Goal: Navigation & Orientation: Understand site structure

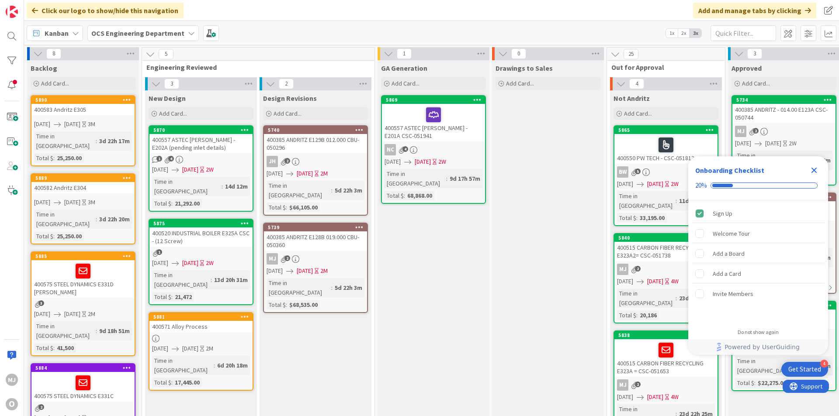
click at [813, 168] on icon "Close Checklist" at bounding box center [814, 170] width 10 height 10
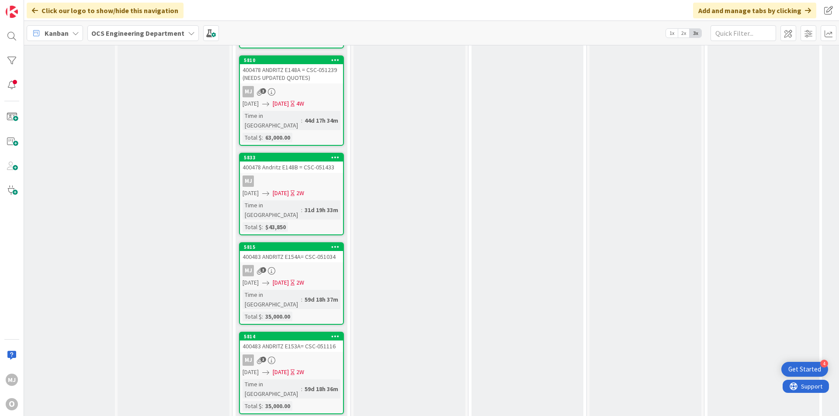
scroll to position [1164, 374]
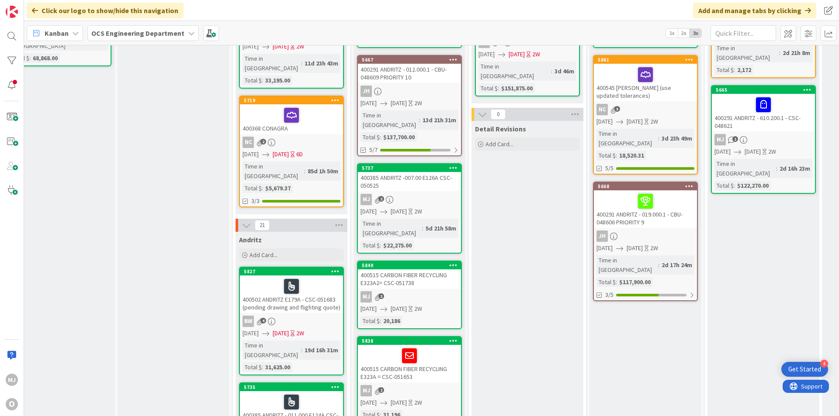
scroll to position [175, 374]
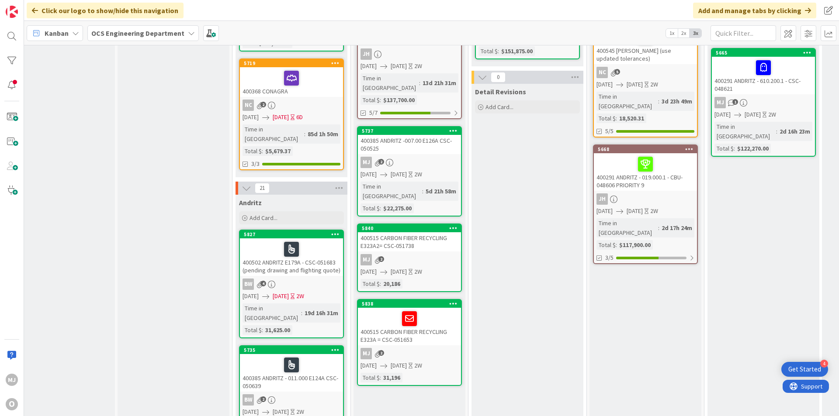
click at [245, 183] on icon at bounding box center [247, 188] width 10 height 10
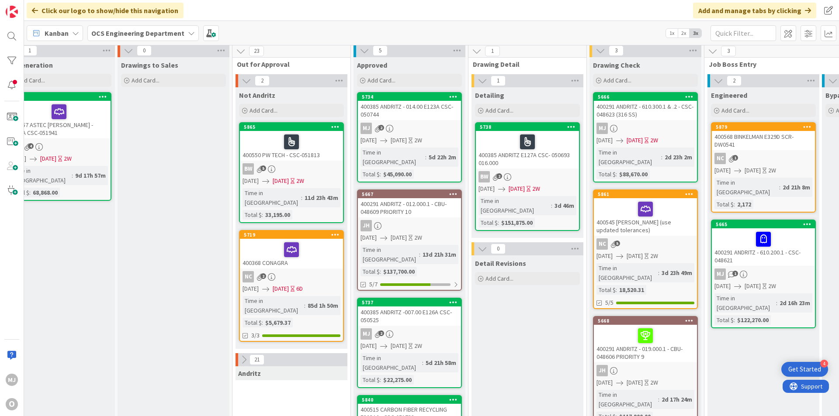
scroll to position [0, 374]
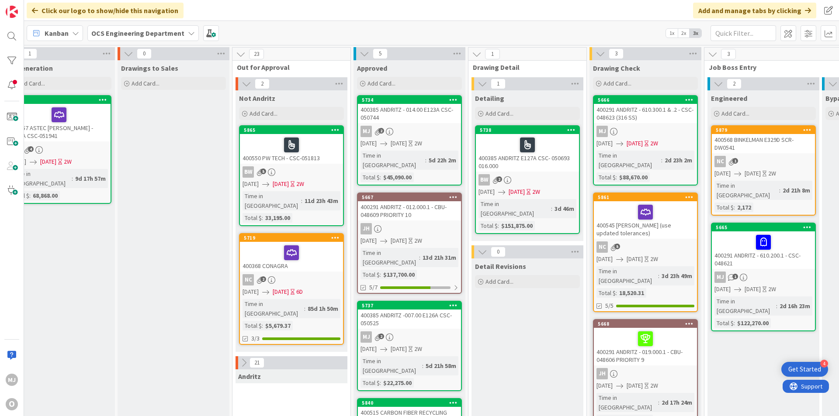
drag, startPoint x: 570, startPoint y: 12, endPoint x: 549, endPoint y: 6, distance: 22.6
click at [549, 6] on div "Click our logo to show/hide this navigation Add and manage tabs by clicking" at bounding box center [431, 10] width 815 height 21
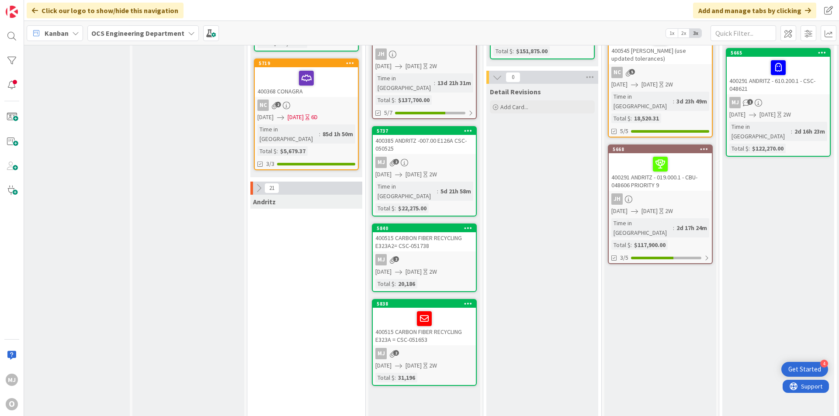
scroll to position [0, 359]
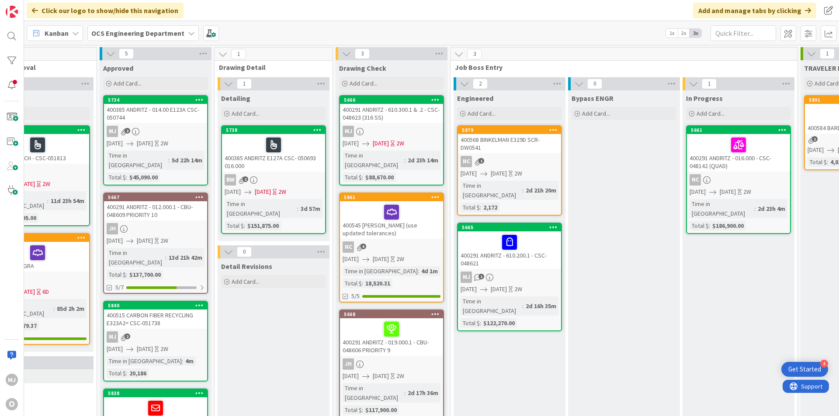
scroll to position [0, 588]
